Goal: Complete application form

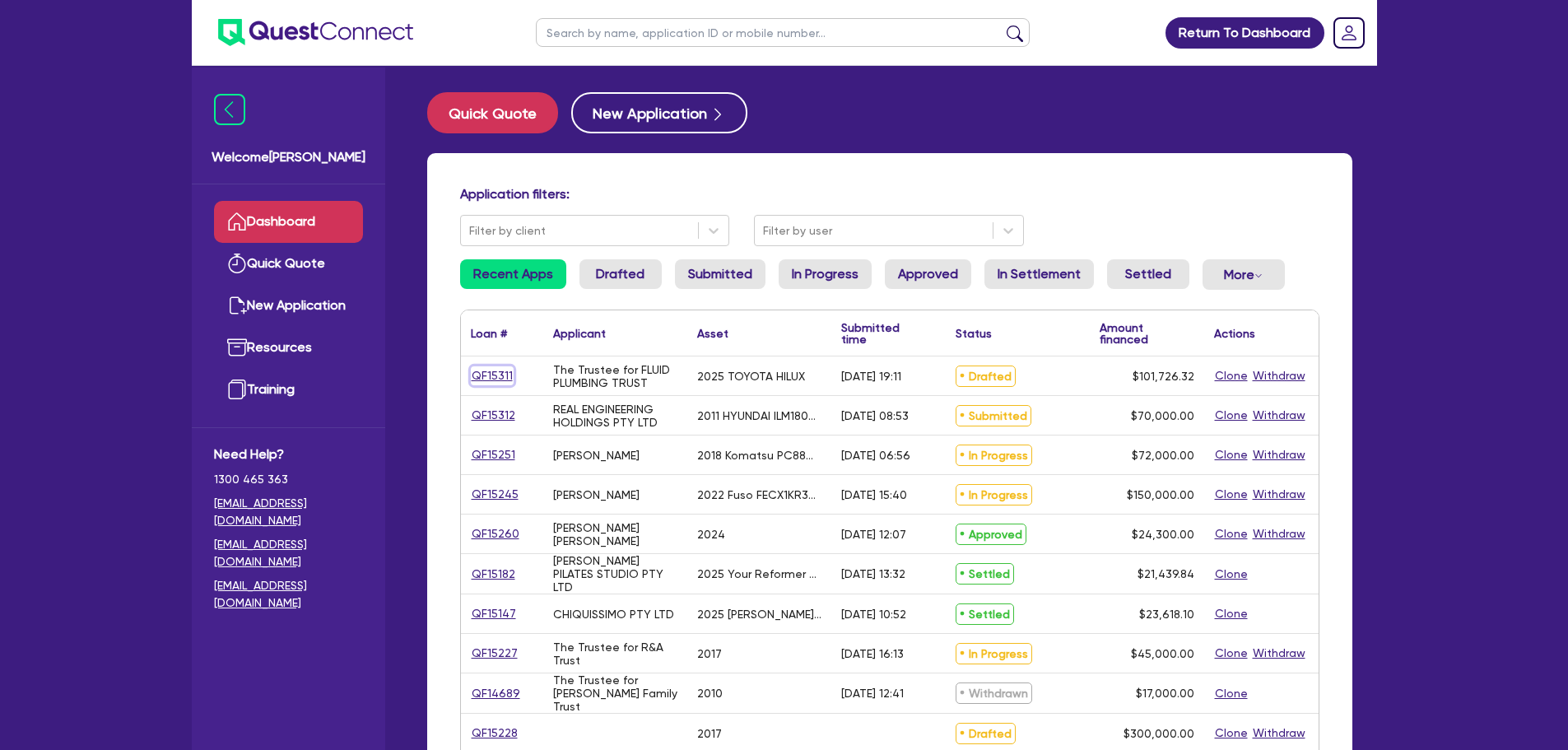
click at [489, 371] on link "QF15311" at bounding box center [492, 375] width 42 height 19
select select "CARS_AND_LIGHT_TRUCKS"
select select "PASSENGER_VEHICLES"
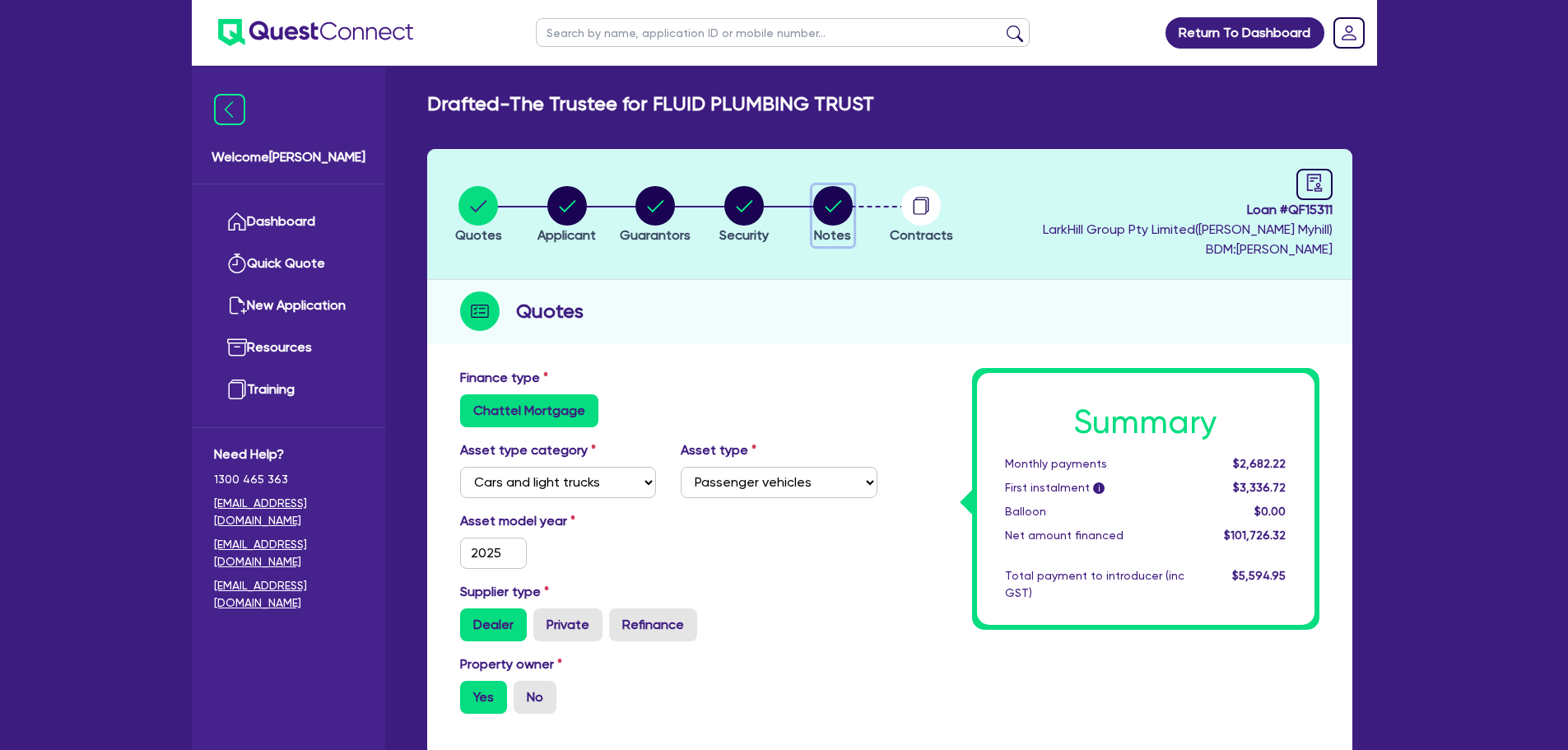
click at [830, 208] on circle "button" at bounding box center [833, 205] width 40 height 40
select select "Quest Finance - Own Book"
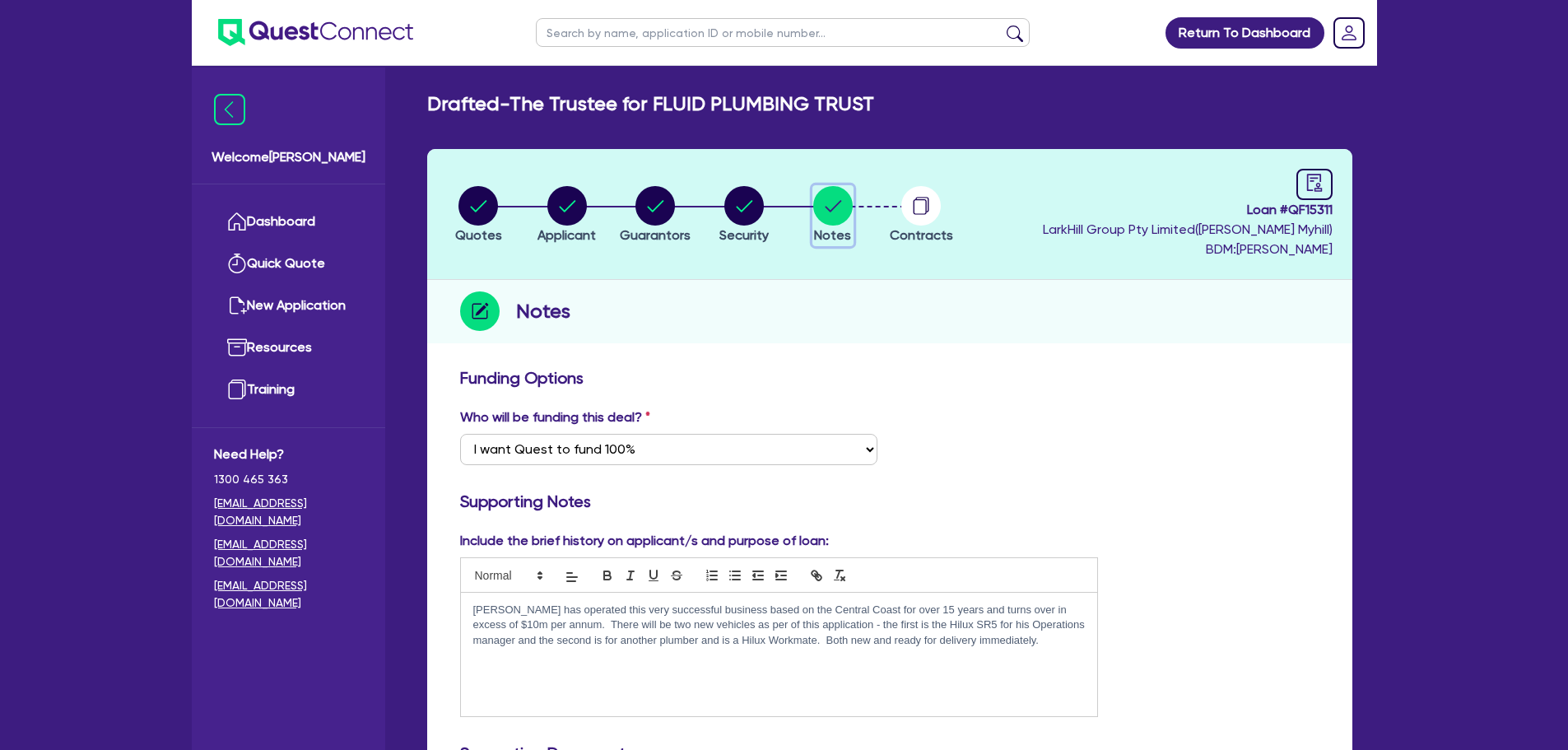
scroll to position [329, 0]
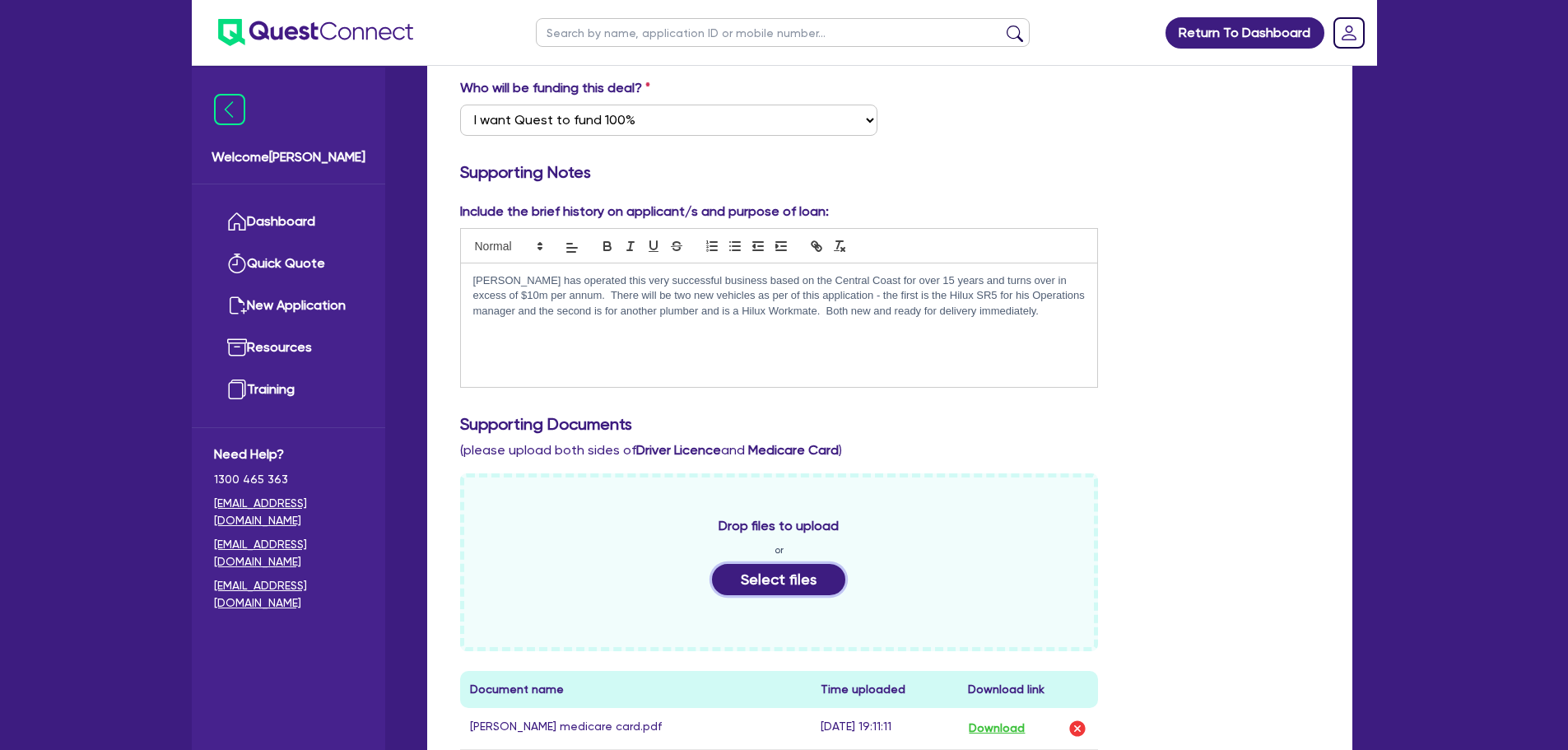
click at [782, 573] on button "Select files" at bounding box center [779, 578] width 134 height 31
click at [789, 586] on button "Select files" at bounding box center [779, 578] width 134 height 31
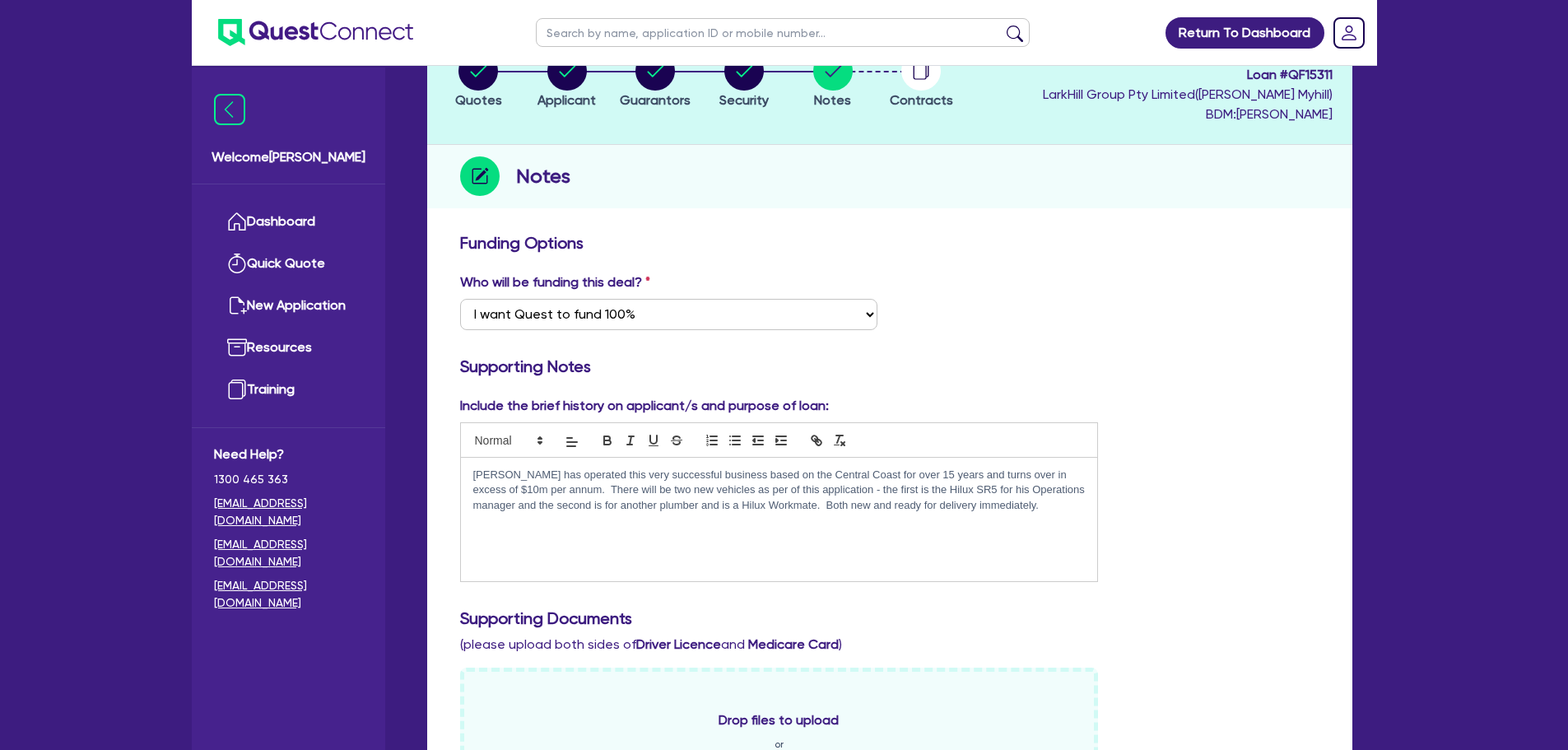
scroll to position [0, 0]
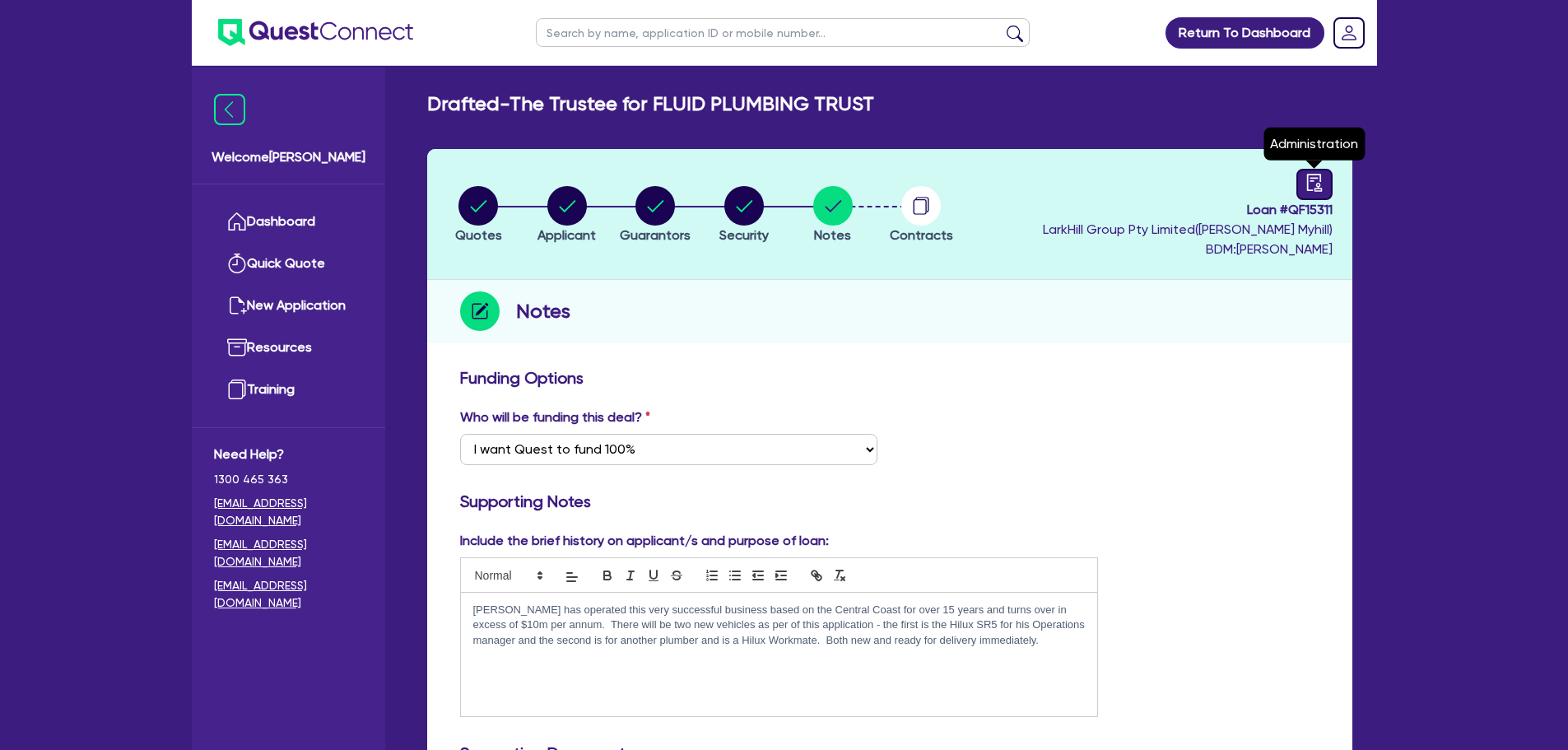
click at [1314, 183] on icon "audit" at bounding box center [1315, 182] width 18 height 18
select select "DRAFTED_NEW"
select select "Quest Finance - Own Book"
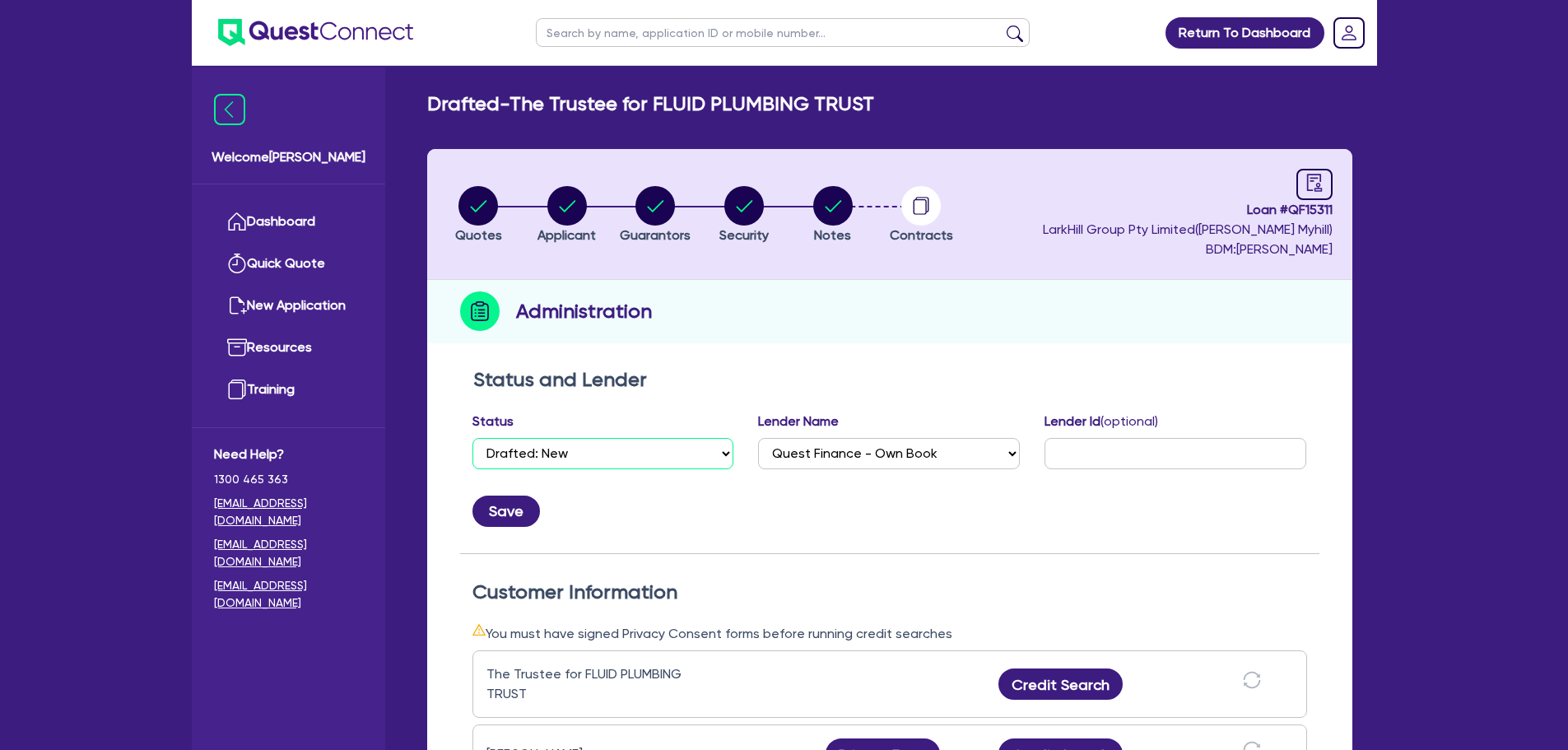
click at [581, 440] on select "Select Quoted Drafted: New Drafted: Amended Submitted: New Submitted: Amended I…" at bounding box center [603, 453] width 262 height 31
select select "SUBMITTED_NEW"
click at [473, 438] on select "Select Quoted Drafted: New Drafted: Amended Submitted: New Submitted: Amended I…" at bounding box center [603, 453] width 262 height 31
click at [523, 507] on button "Save" at bounding box center [506, 510] width 67 height 31
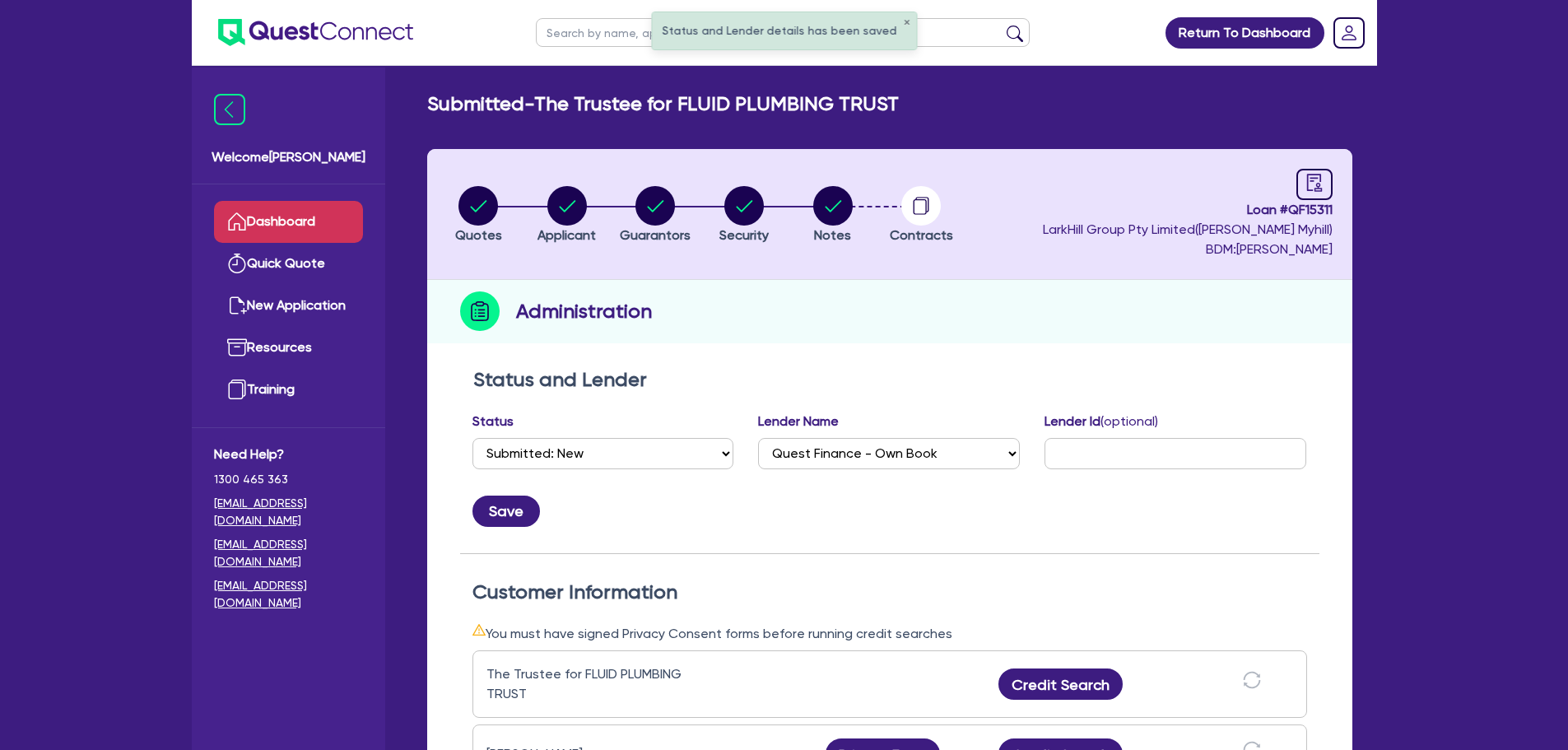
click at [244, 211] on icon at bounding box center [237, 221] width 19 height 19
